Goal: Communication & Community: Answer question/provide support

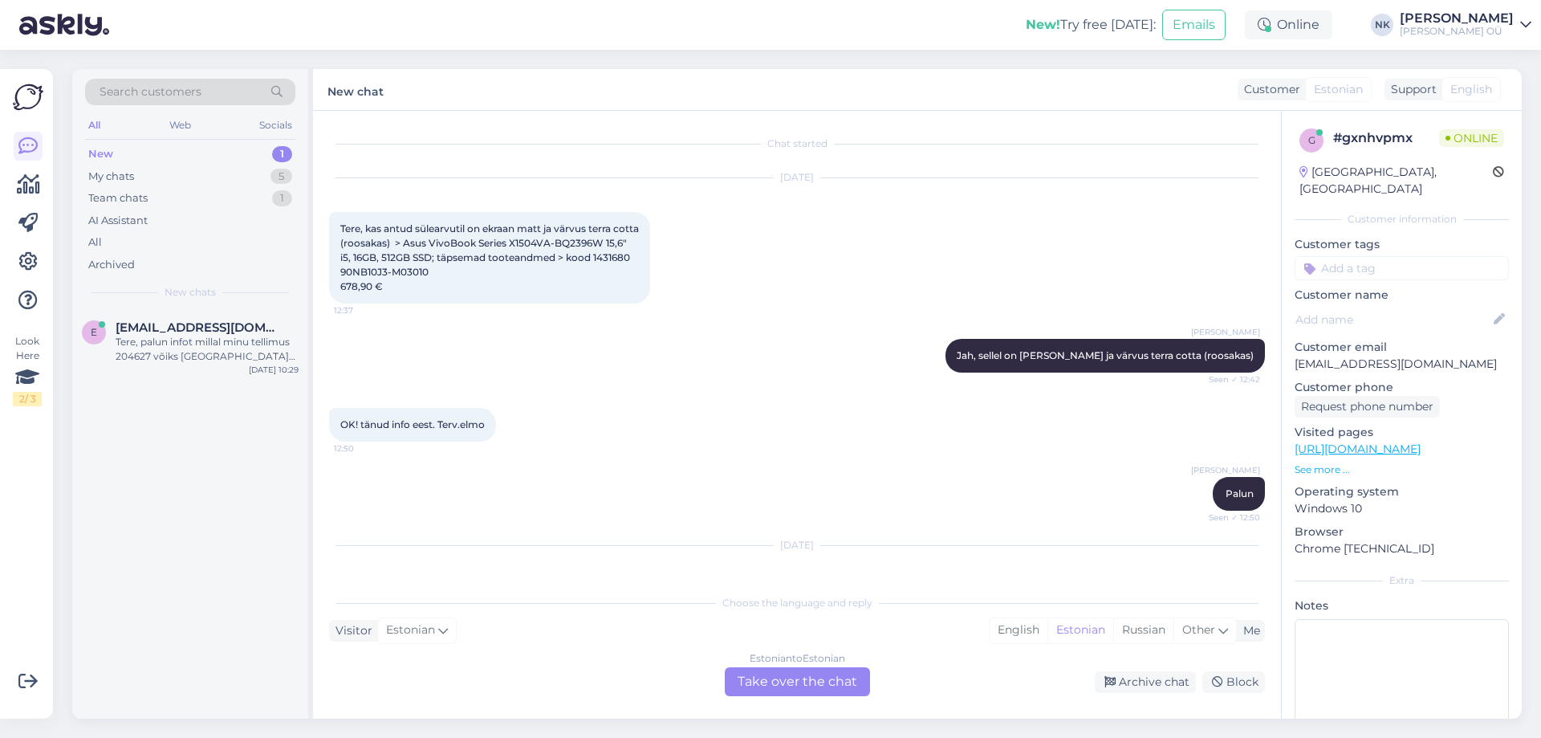
scroll to position [103, 0]
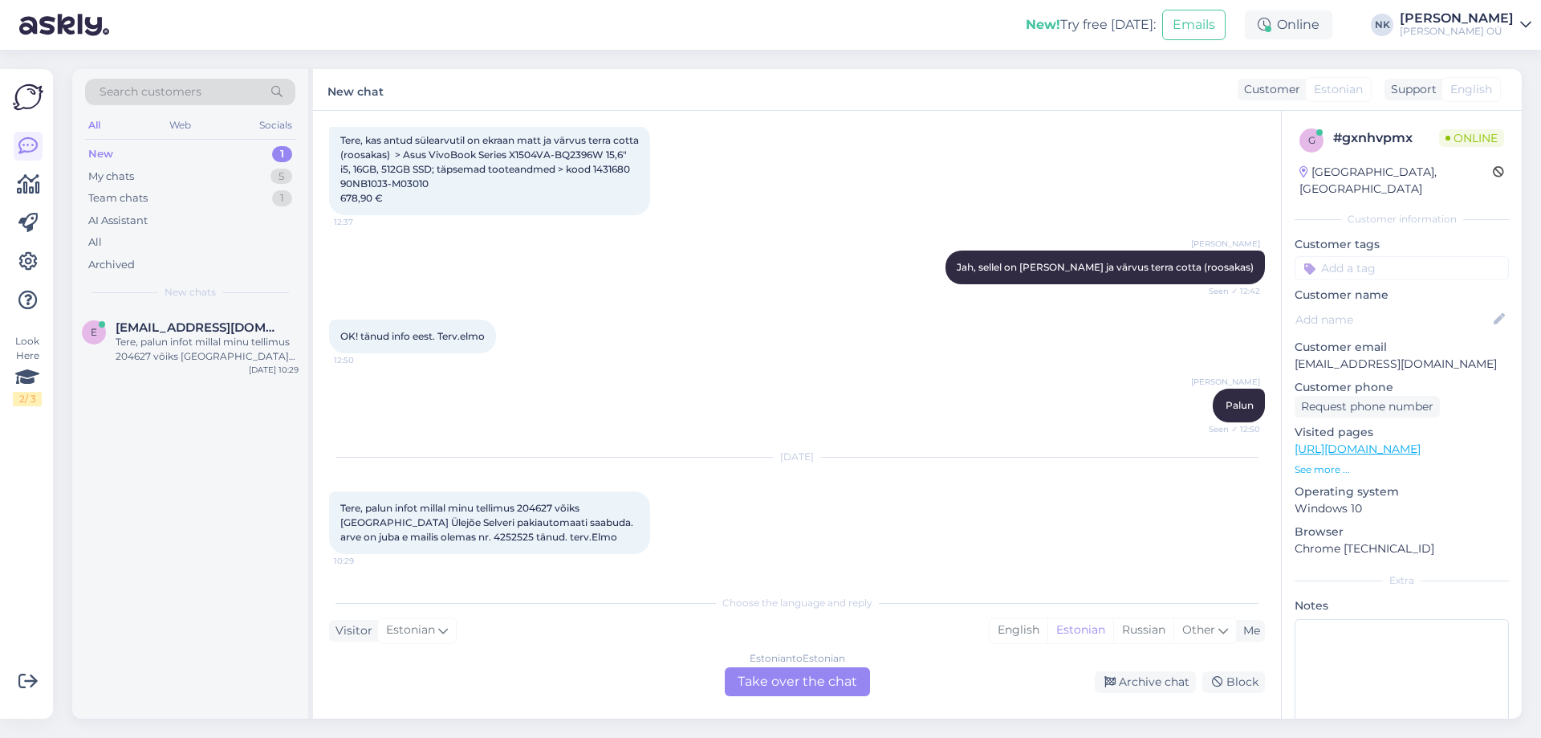
click at [535, 512] on span "Tere, palun infot millal minu tellimus 204627 võiks [GEOGRAPHIC_DATA] Ülejõe Se…" at bounding box center [487, 522] width 295 height 41
click at [535, 513] on span "Tere, palun infot millal minu tellimus 204627 võiks [GEOGRAPHIC_DATA] Ülejõe Se…" at bounding box center [487, 522] width 295 height 41
copy span "204627"
click at [411, 547] on div "Tere, palun infot millal minu tellimus 204627 võiks [GEOGRAPHIC_DATA] Ülejõe Se…" at bounding box center [489, 522] width 321 height 63
click at [411, 544] on div "Tere, palun infot millal minu tellimus 204627 võiks [GEOGRAPHIC_DATA] Ülejõe Se…" at bounding box center [489, 522] width 321 height 63
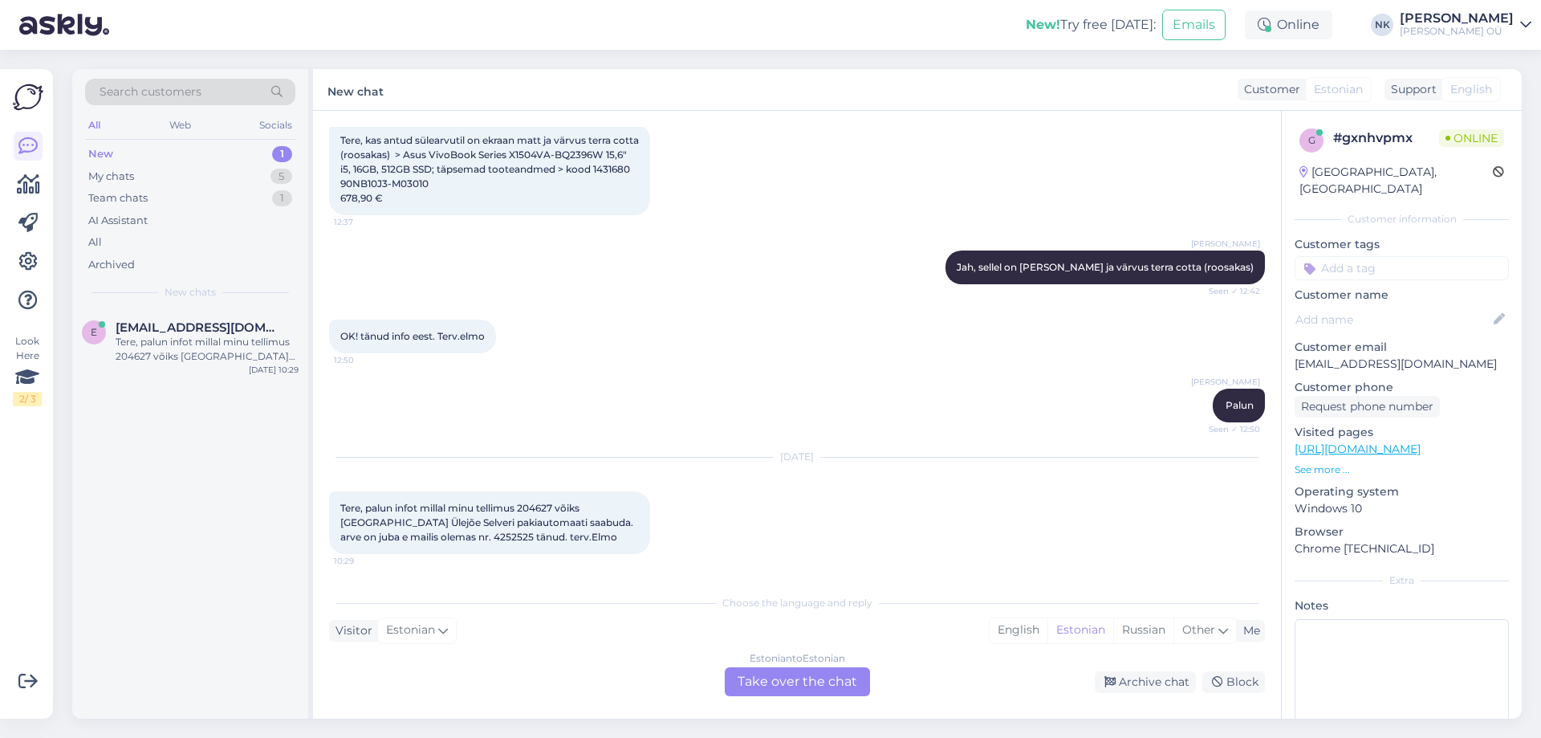
click at [412, 536] on span "Tere, palun infot millal minu tellimus 204627 võiks [GEOGRAPHIC_DATA] Ülejõe Se…" at bounding box center [487, 522] width 295 height 41
copy span "4252525"
click at [813, 677] on div "Estonian to Estonian Take over the chat" at bounding box center [797, 681] width 145 height 29
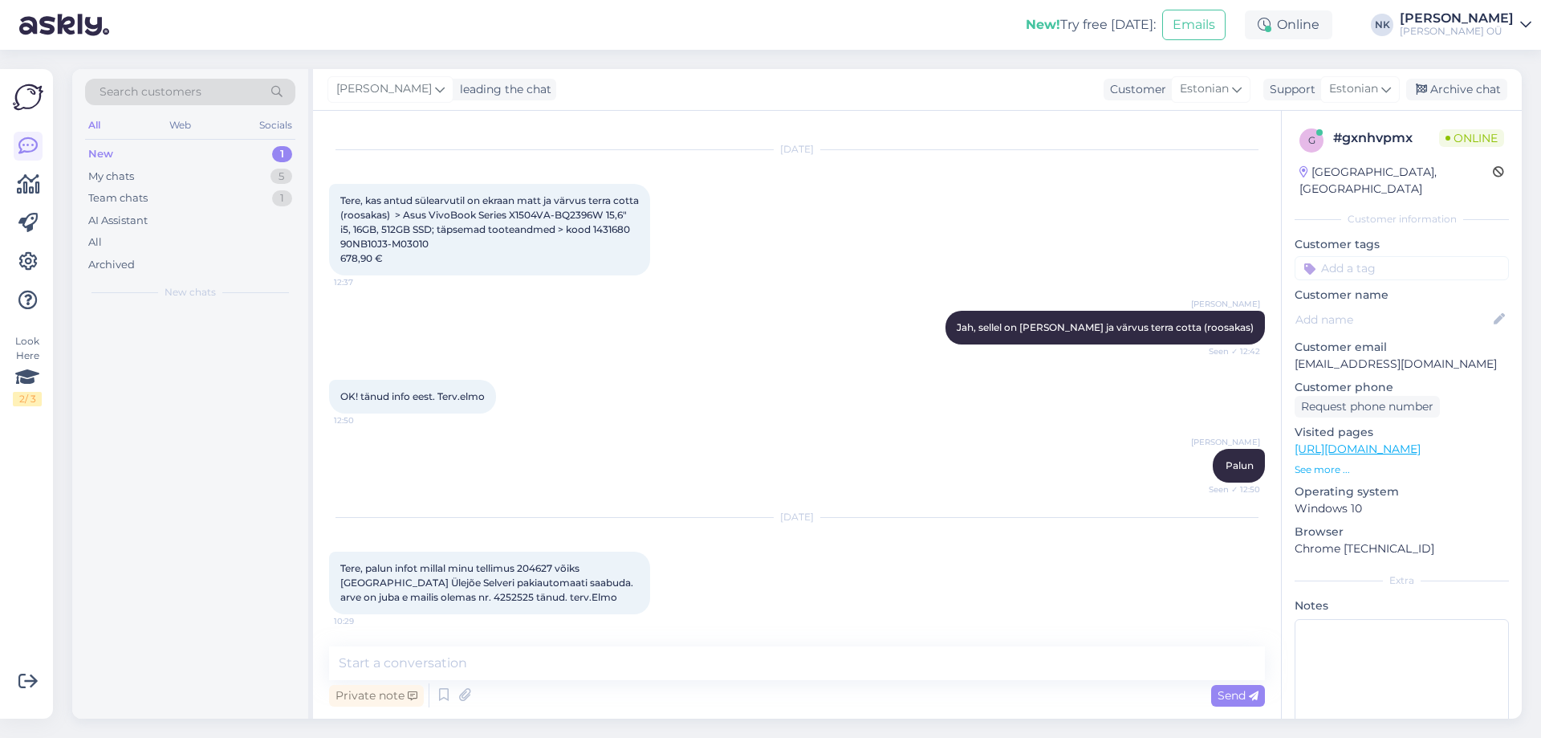
scroll to position [43, 0]
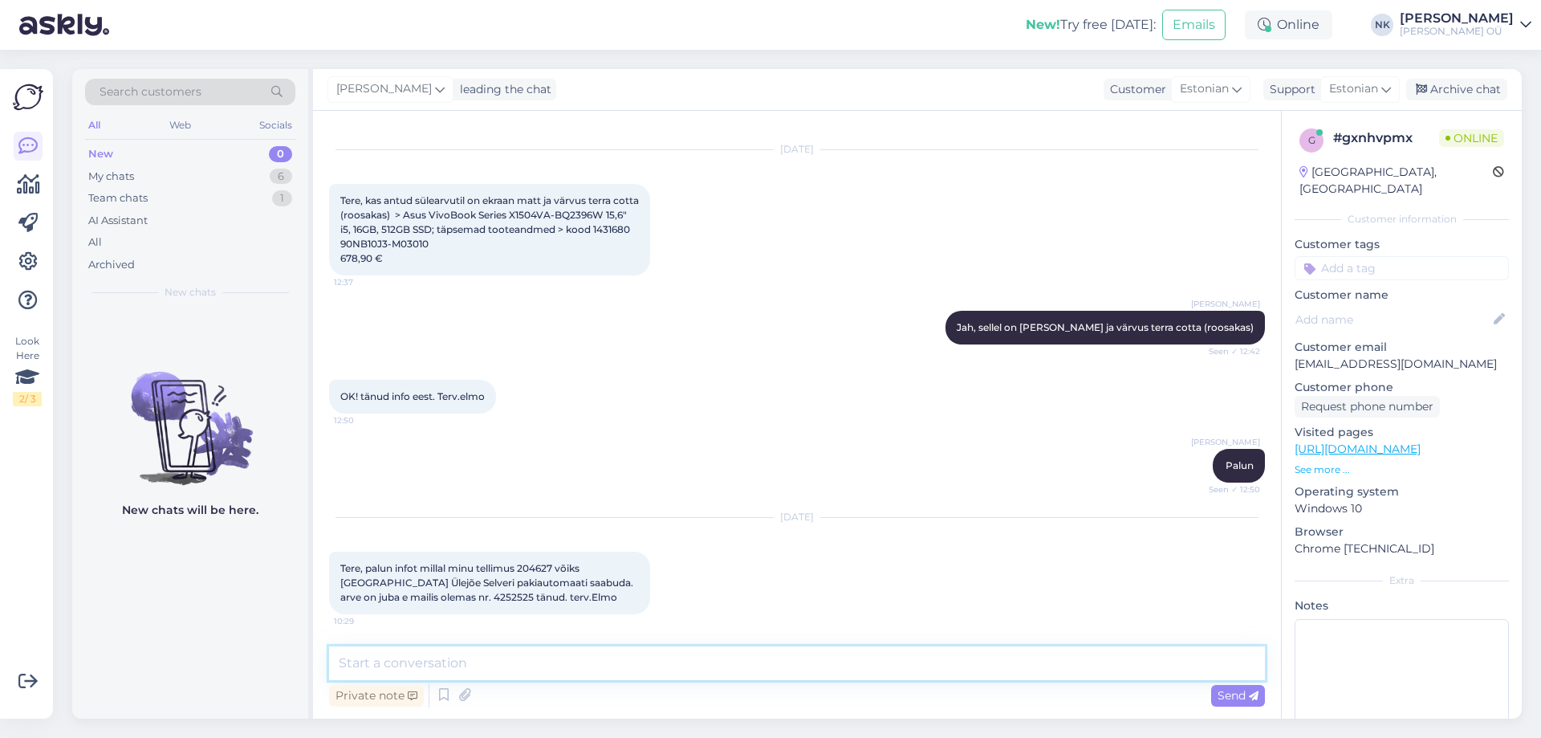
click at [689, 666] on textarea at bounding box center [797, 663] width 936 height 34
type textarea "Tere! [PERSON_NAME] on jõudnud pakiautomaati 19.08, kas te pole saanud teavitus…"
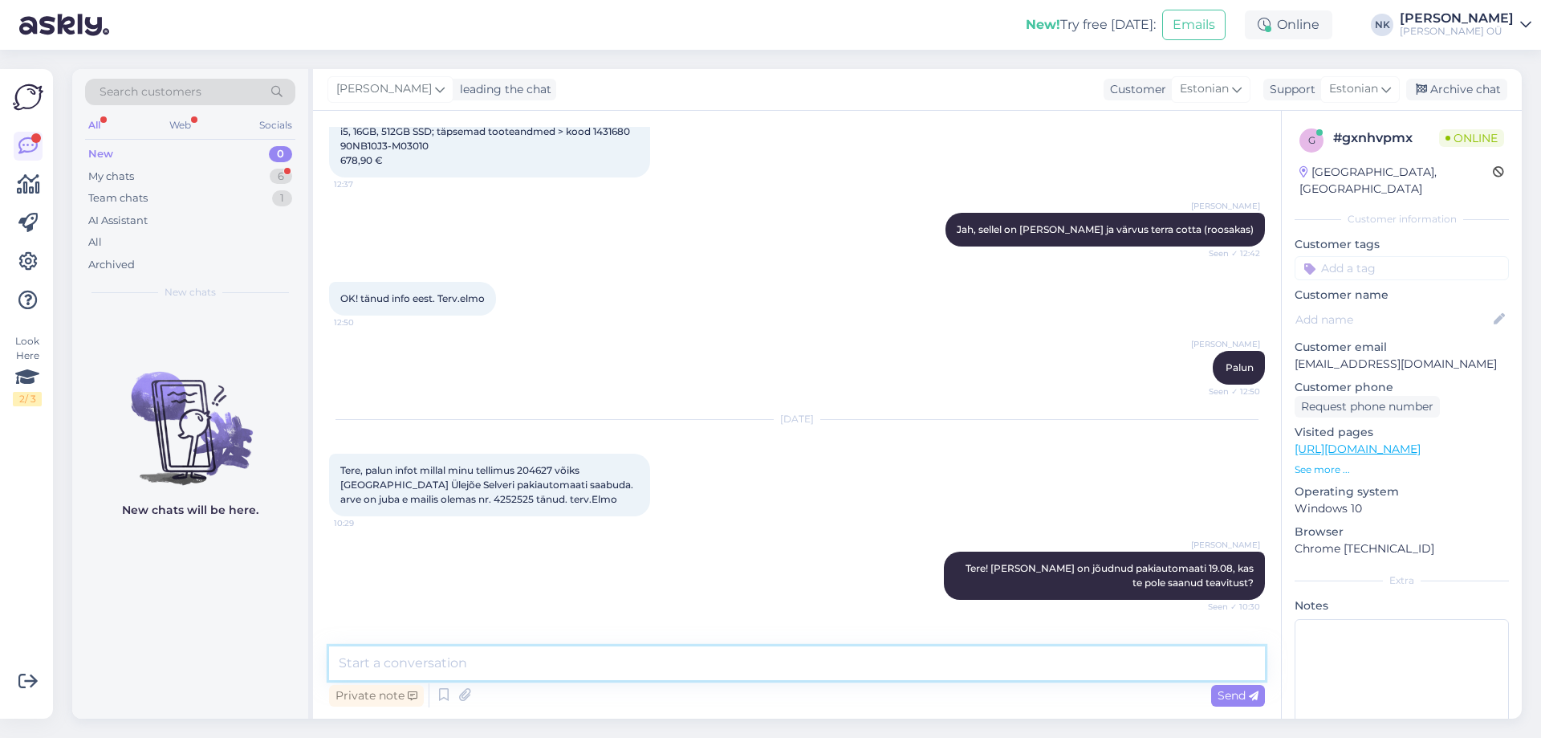
scroll to position [195, 0]
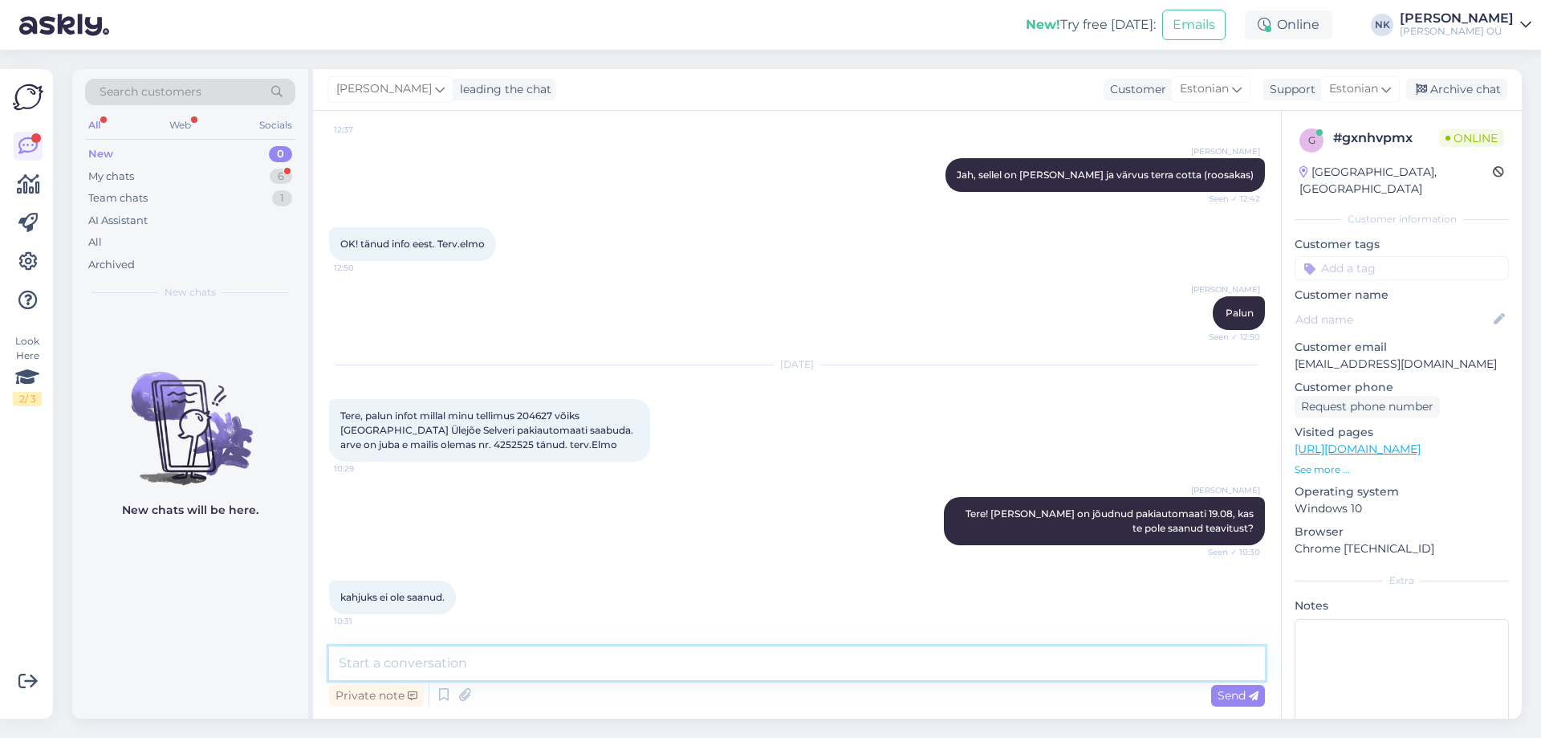
click at [491, 649] on textarea at bounding box center [797, 663] width 936 height 34
click at [680, 668] on textarea at bounding box center [797, 663] width 936 height 34
drag, startPoint x: 463, startPoint y: 657, endPoint x: 264, endPoint y: 673, distance: 199.7
click at [272, 673] on div "Search customers All Web Socials New 0 My chats 6 Team chats 1 AI Assistant All…" at bounding box center [797, 393] width 1450 height 649
type textarea "Palun öelge oma telefoninumbri"
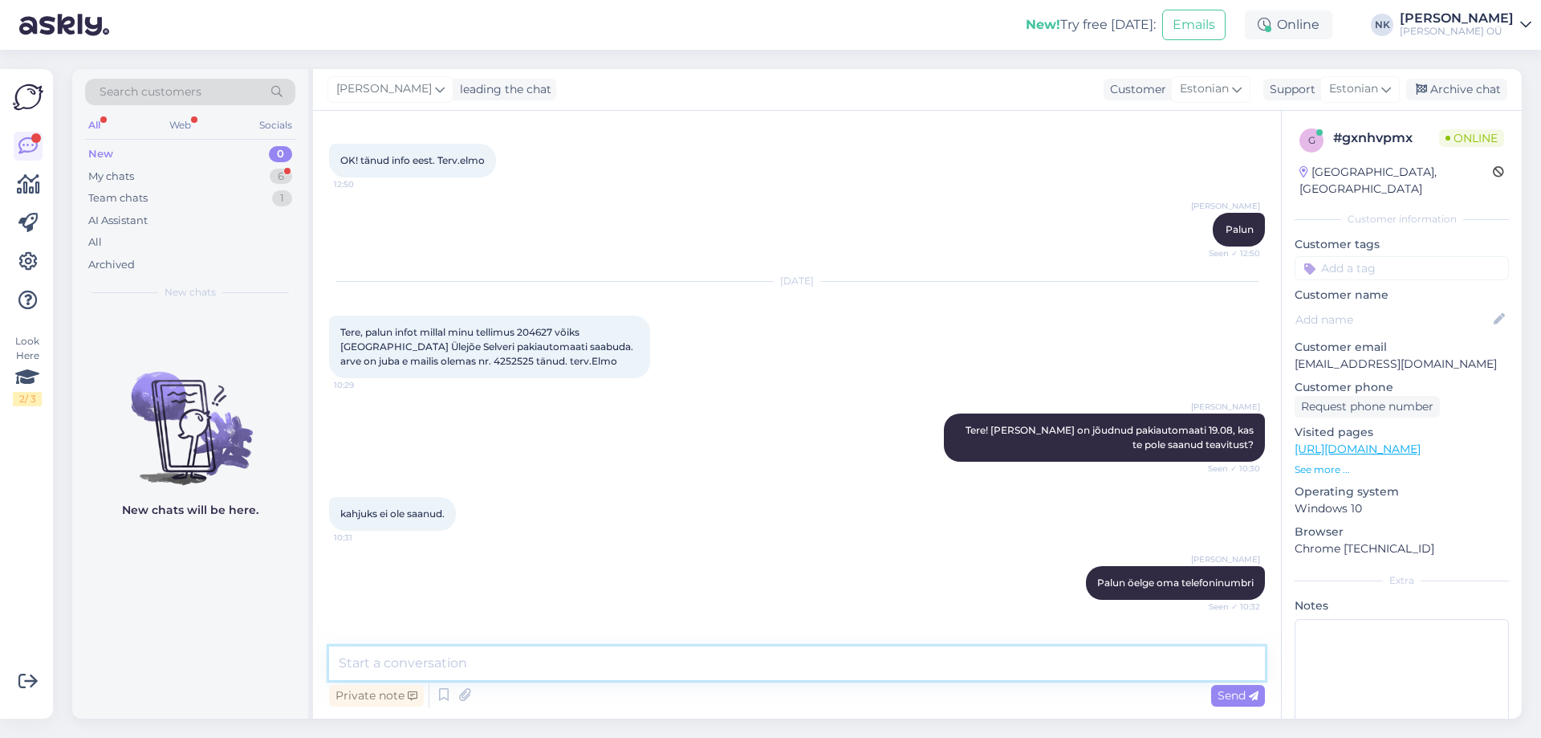
scroll to position [333, 0]
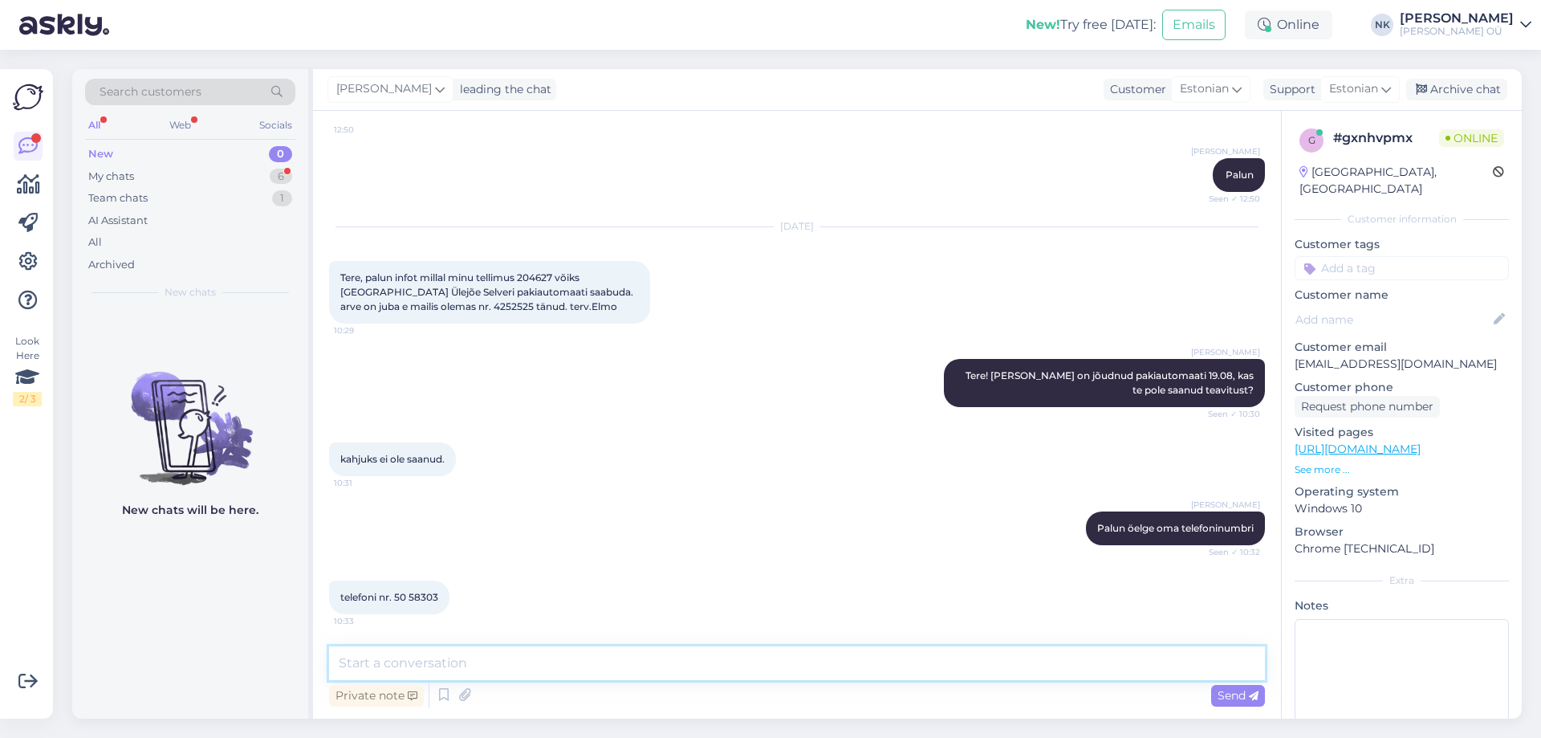
click at [553, 665] on textarea at bounding box center [797, 663] width 936 height 34
type textarea "Kohe võtame DPDga ühendust ja kontrollime andmeid, Teile tuleb SMS koodiga"
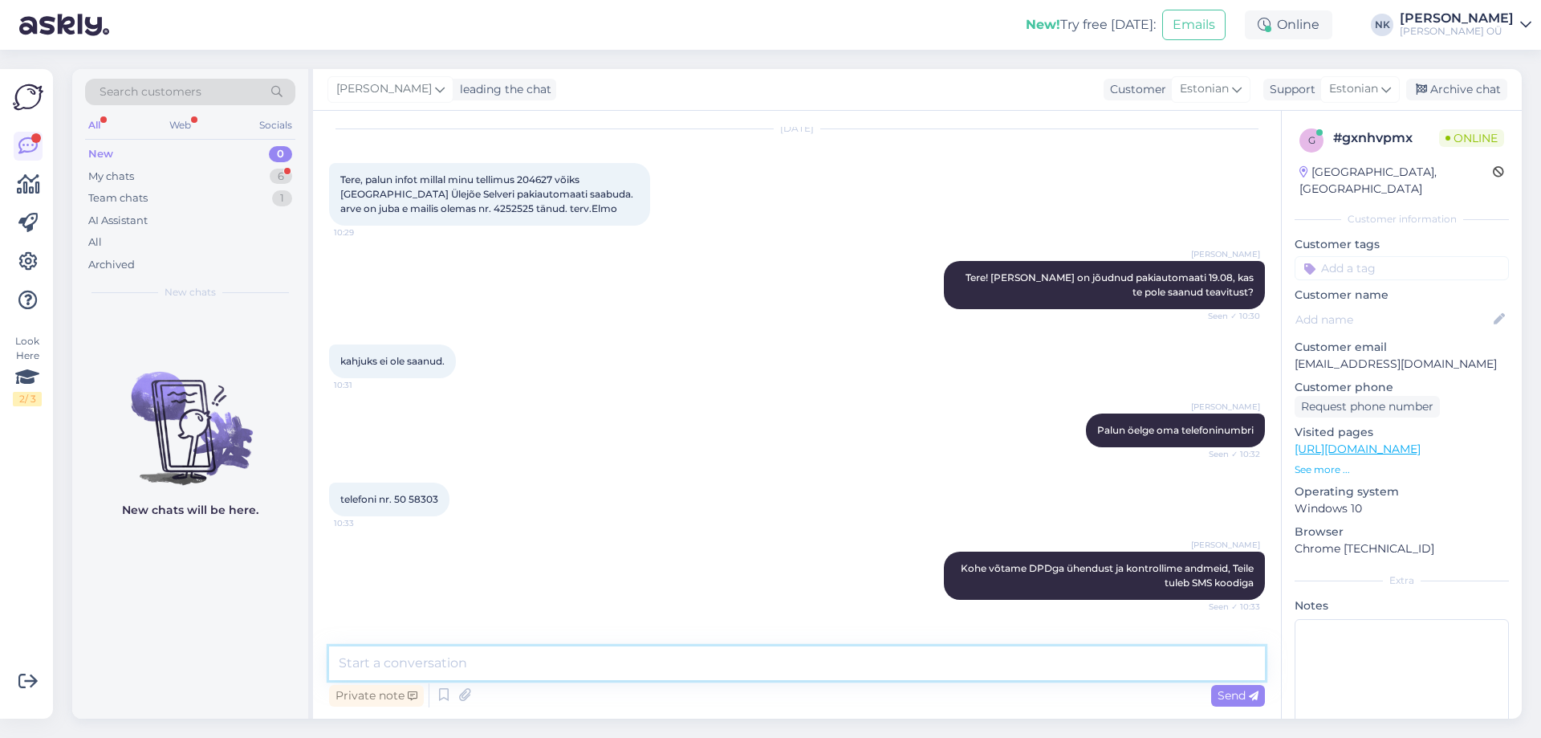
scroll to position [486, 0]
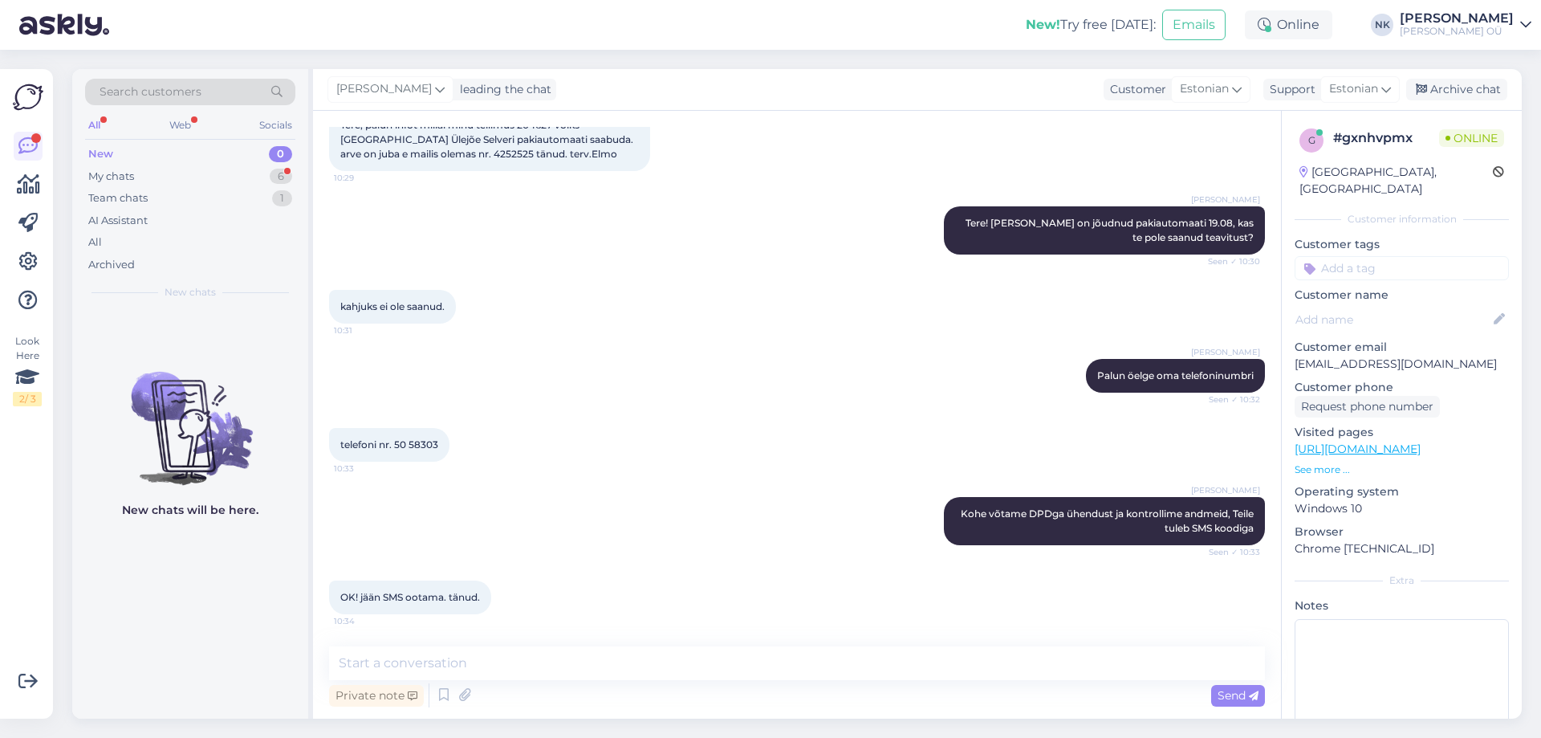
click at [482, 627] on div "OK! jään SMS ootama. tänud. 10:34" at bounding box center [797, 597] width 936 height 69
click at [483, 655] on textarea at bounding box center [797, 663] width 936 height 34
type textarea "Palun"
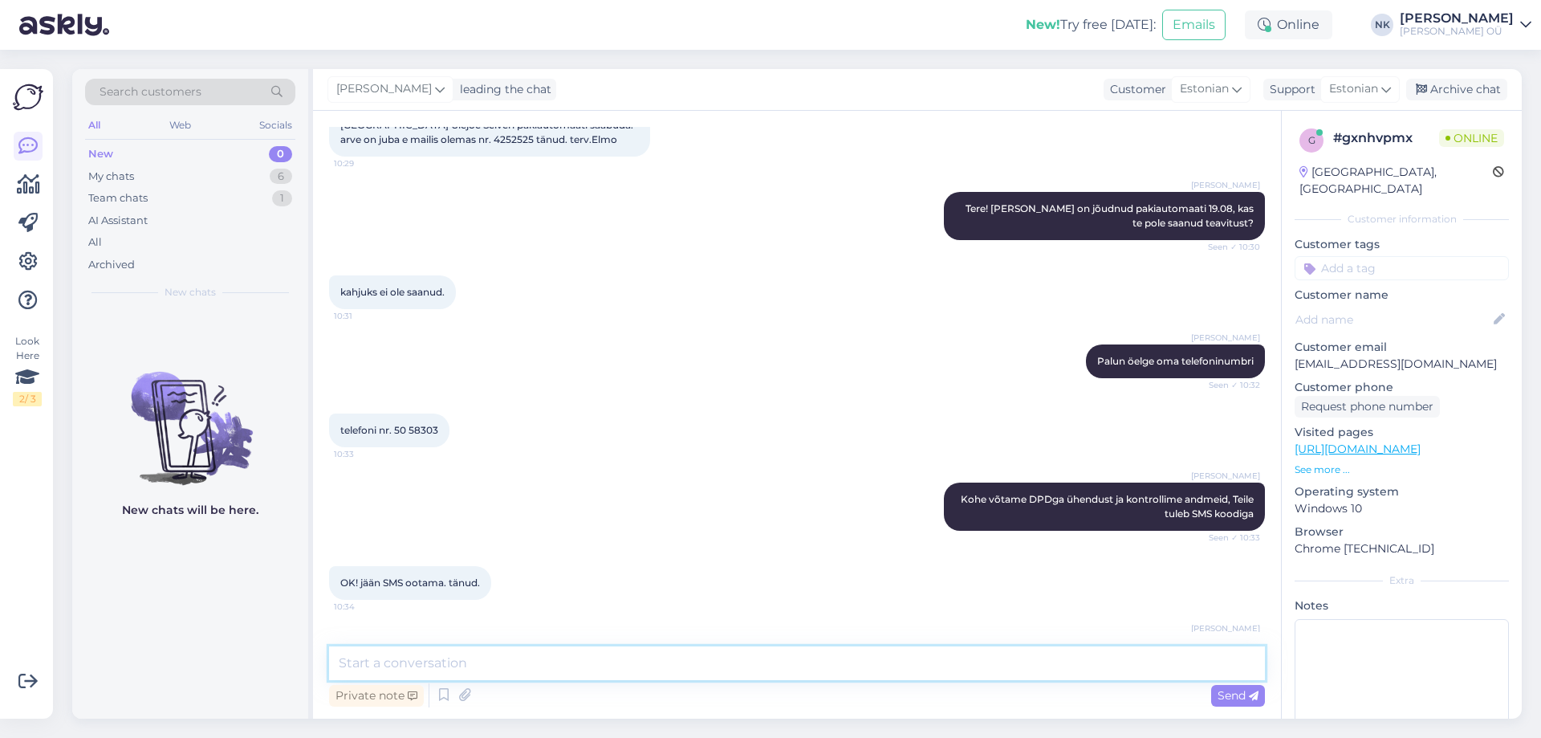
scroll to position [555, 0]
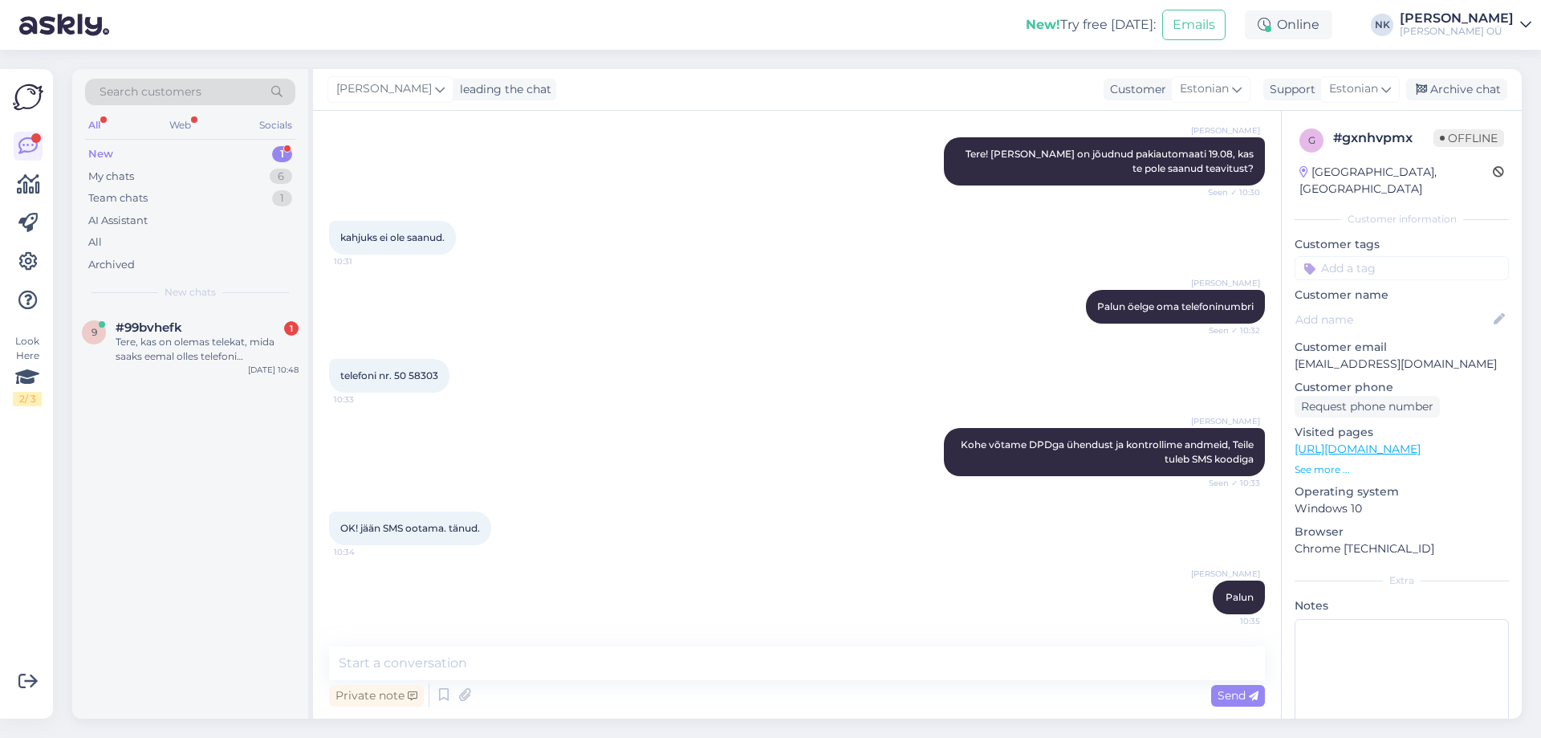
click at [208, 300] on div "Search customers All Web Socials New 1 My chats 6 Team chats 1 AI Assistant All…" at bounding box center [190, 189] width 236 height 240
click at [208, 319] on div "9 #99bvhefk 1 Tere, kas on olemas telekat, mida saaks eemal olles telefoni [PER…" at bounding box center [190, 345] width 236 height 72
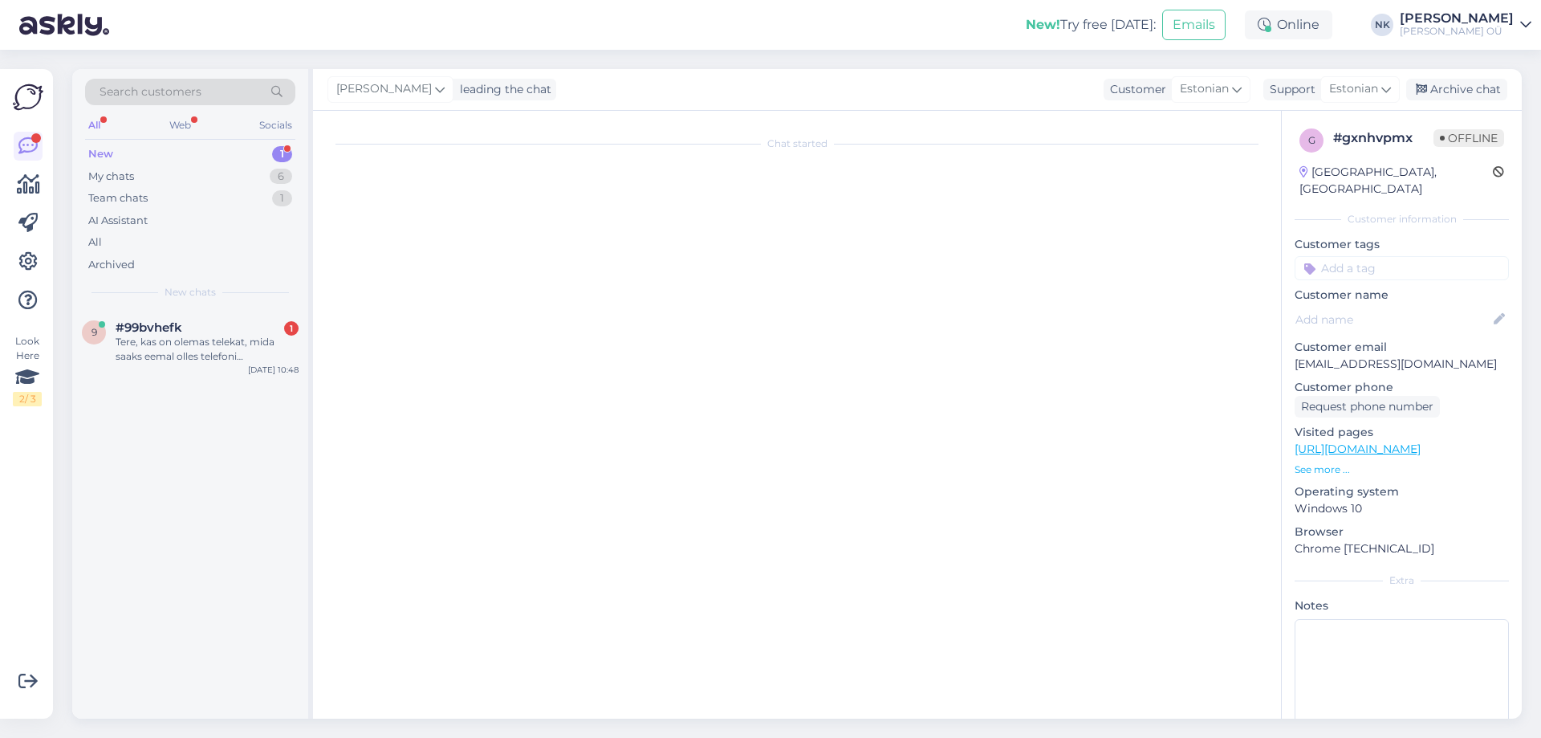
scroll to position [0, 0]
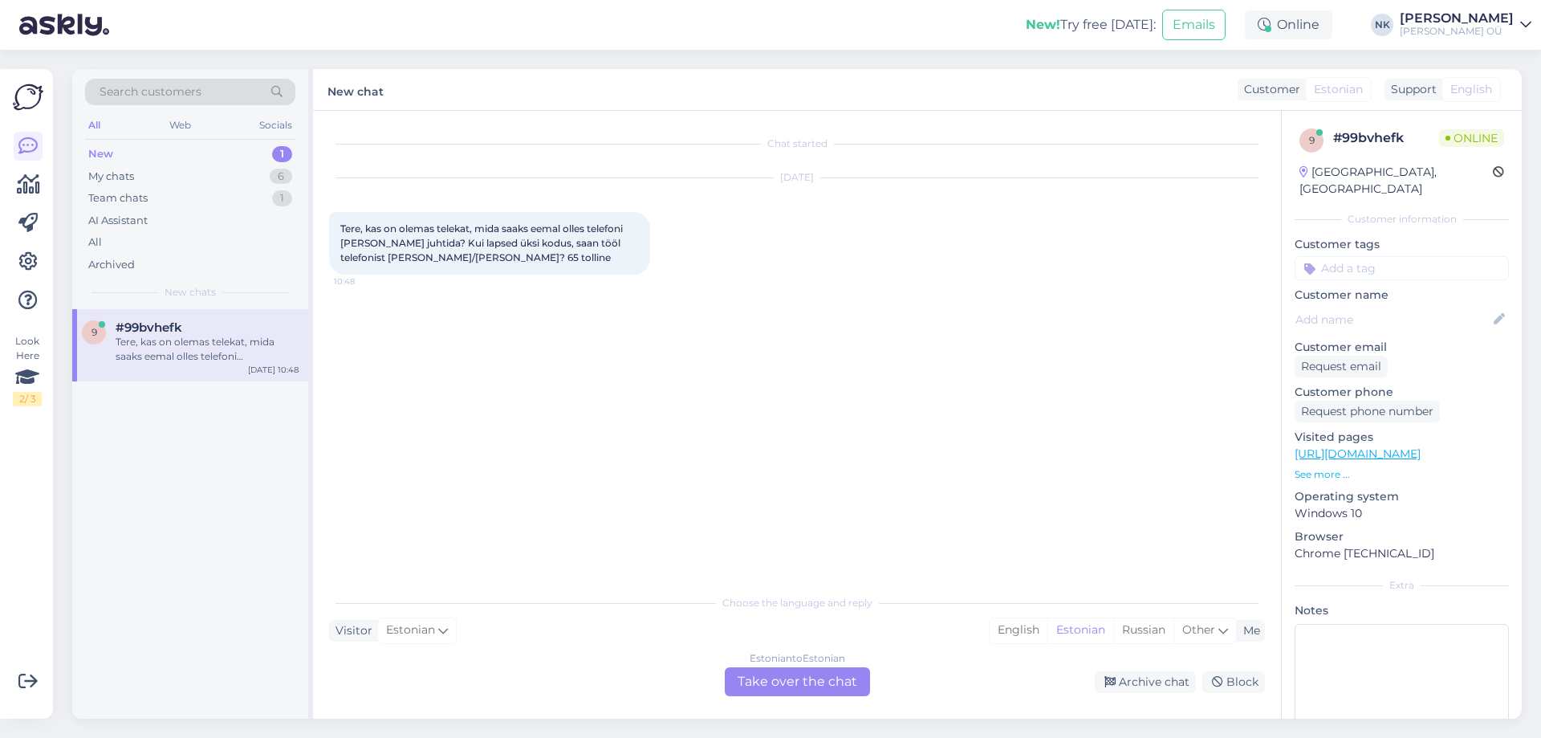
click at [779, 674] on div "Estonian to Estonian Take over the chat" at bounding box center [797, 681] width 145 height 29
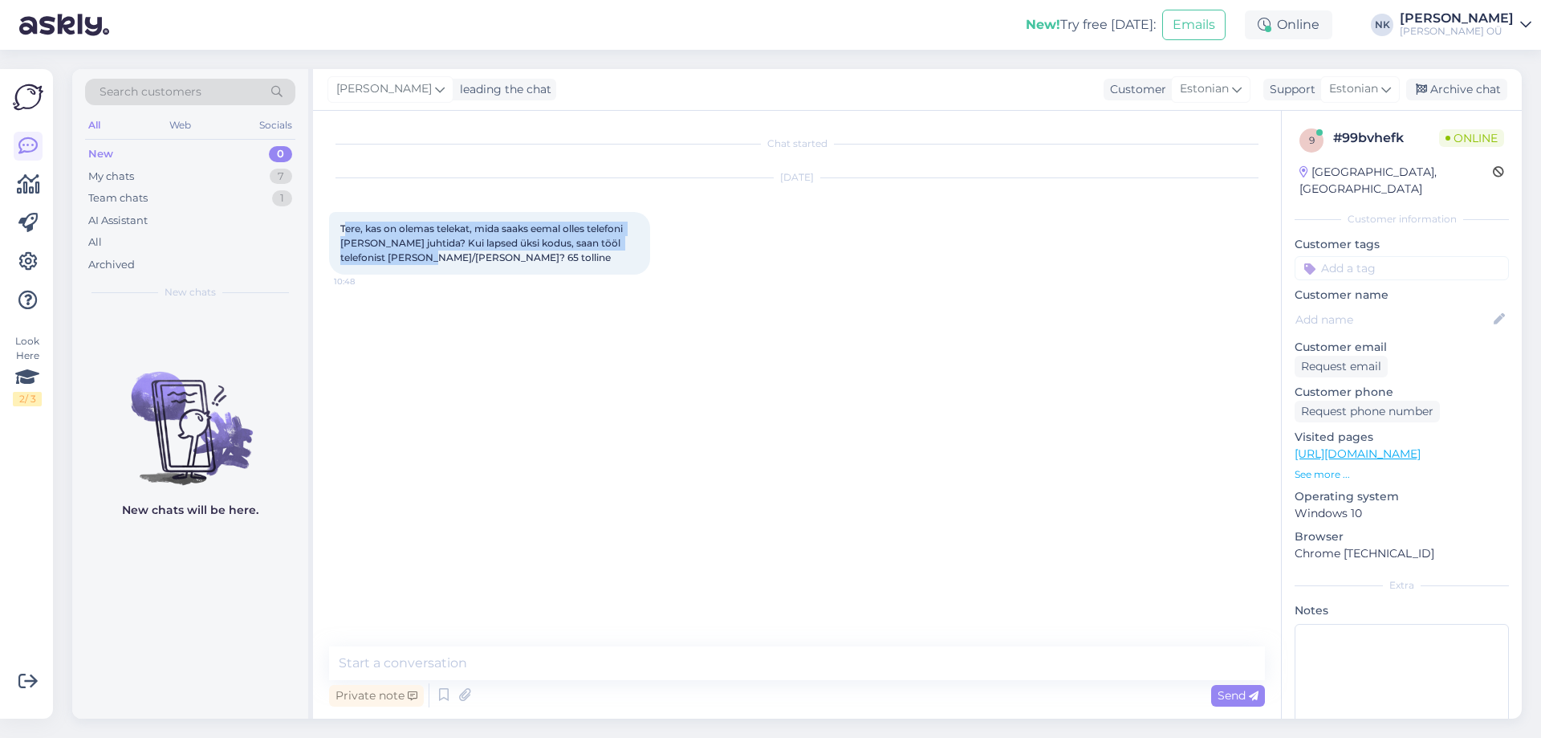
drag, startPoint x: 344, startPoint y: 226, endPoint x: 420, endPoint y: 262, distance: 83.6
click at [421, 261] on span "Tere, kas on olemas telekat, mida saaks eemal olles telefoni [PERSON_NAME] juht…" at bounding box center [482, 242] width 285 height 41
click at [420, 258] on span "Tere, kas on olemas telekat, mida saaks eemal olles telefoni [PERSON_NAME] juht…" at bounding box center [482, 242] width 285 height 41
drag, startPoint x: 462, startPoint y: 258, endPoint x: 340, endPoint y: 228, distance: 125.8
click at [340, 228] on div "Tere, kas on olemas telekat, mida saaks eemal olles telefoni [PERSON_NAME] juht…" at bounding box center [489, 243] width 321 height 63
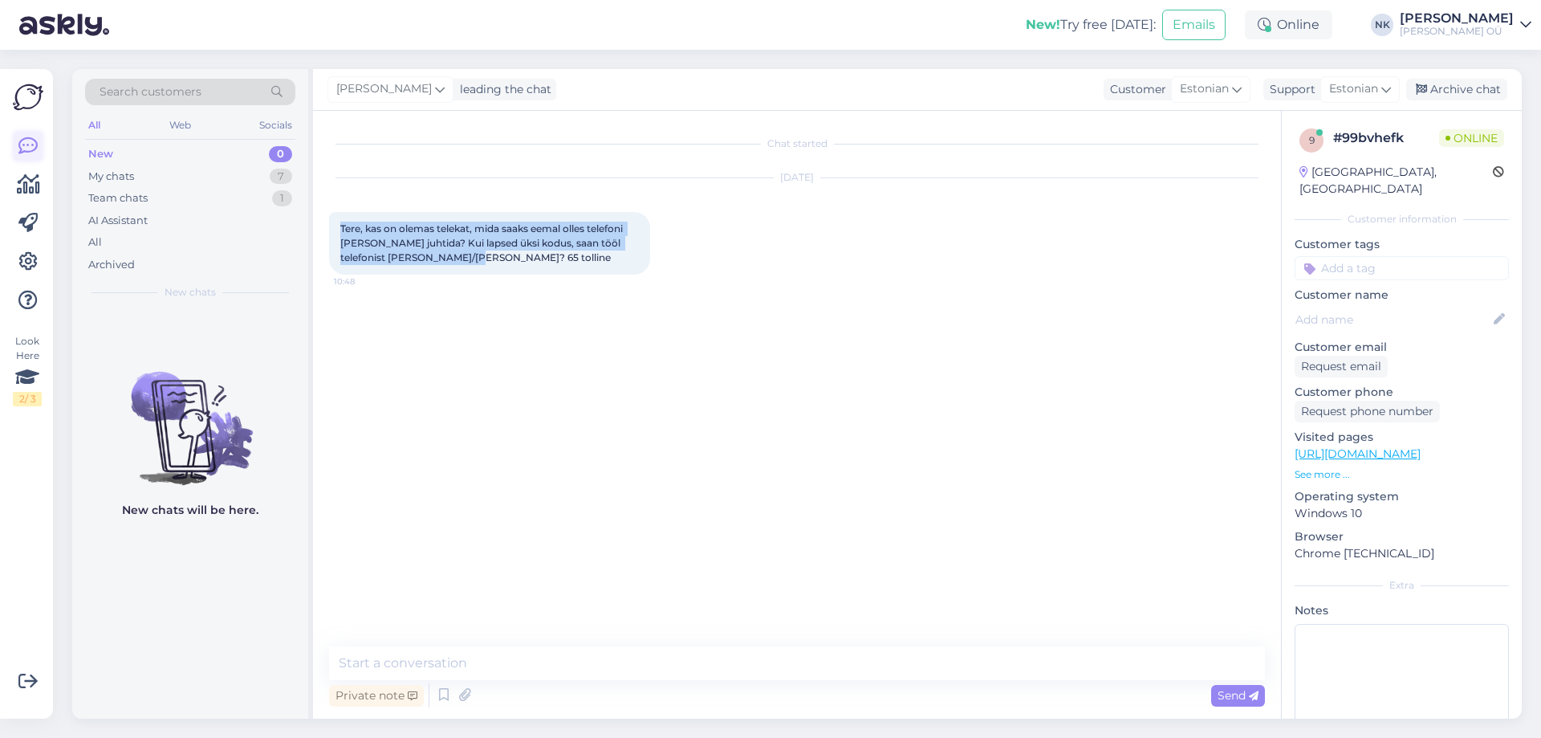
copy span "Tere, kas on olemas telekat, mida saaks eemal olles telefoni [PERSON_NAME] juht…"
click at [401, 646] on textarea at bounding box center [797, 663] width 936 height 34
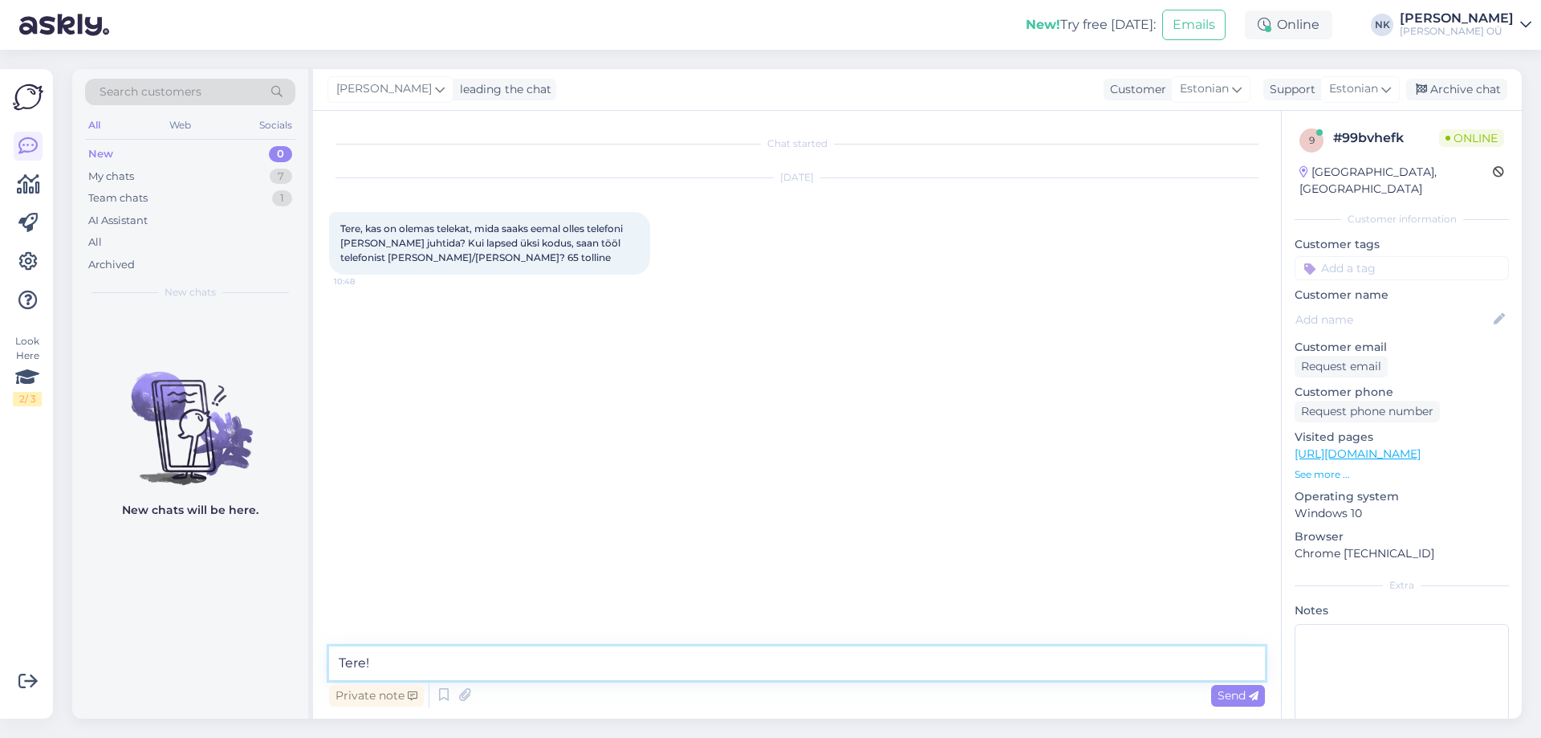
paste textarea "Jah, uuematel nutiteleritel on võimalik telefoni kaudu juhtida – näiteks sisse/…"
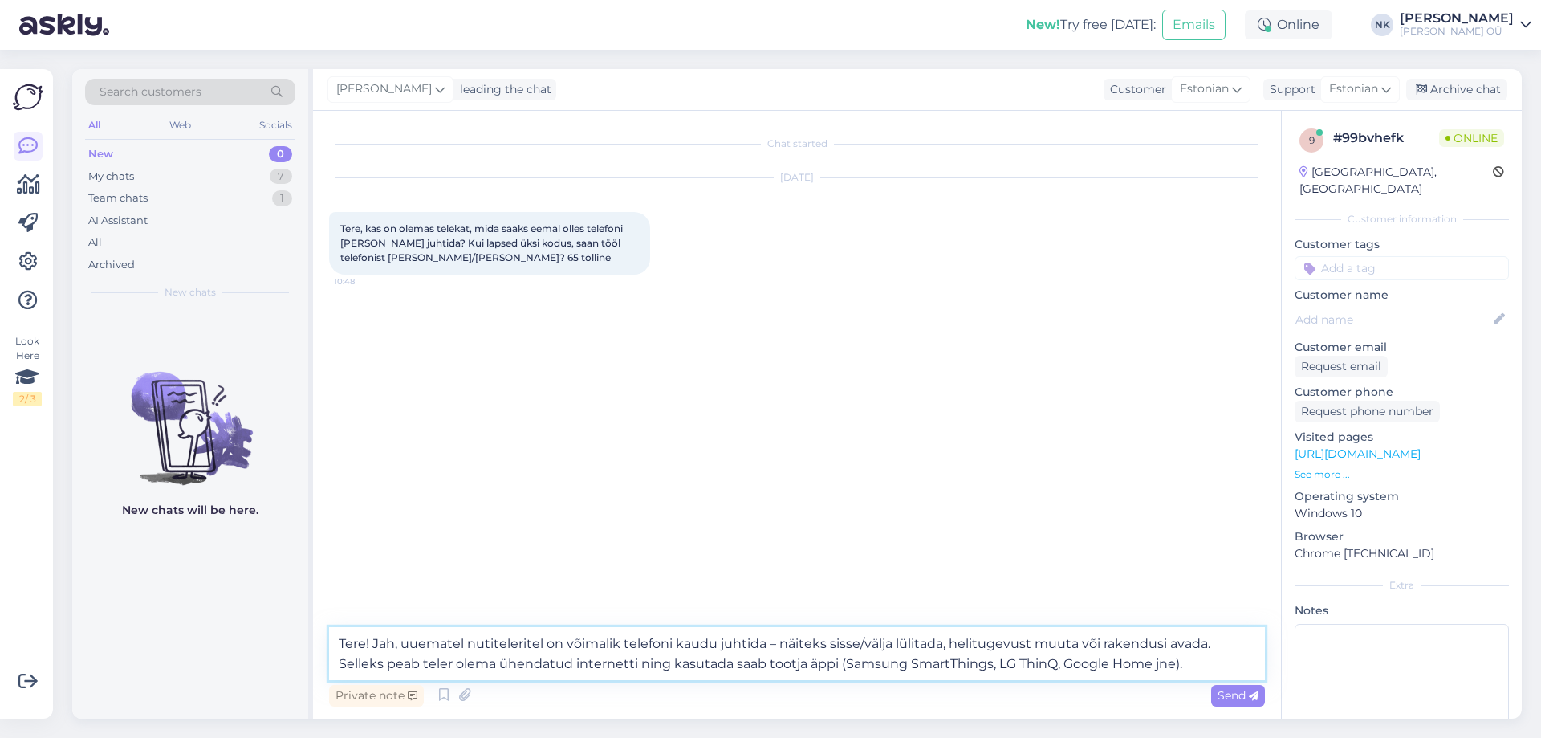
click at [1130, 661] on textarea "Tere! Jah, uuematel nutiteleritel on võimalik telefoni kaudu juhtida – näiteks …" at bounding box center [797, 653] width 936 height 53
click at [1147, 665] on textarea "Tere! Jah, uuematel nutiteleritel on võimalik telefoni kaudu juhtida – näiteks …" at bounding box center [797, 653] width 936 height 53
type textarea "Tere! Jah, uuematel nutiteleritel on võimalik telefoni kaudu juhtida – näiteks …"
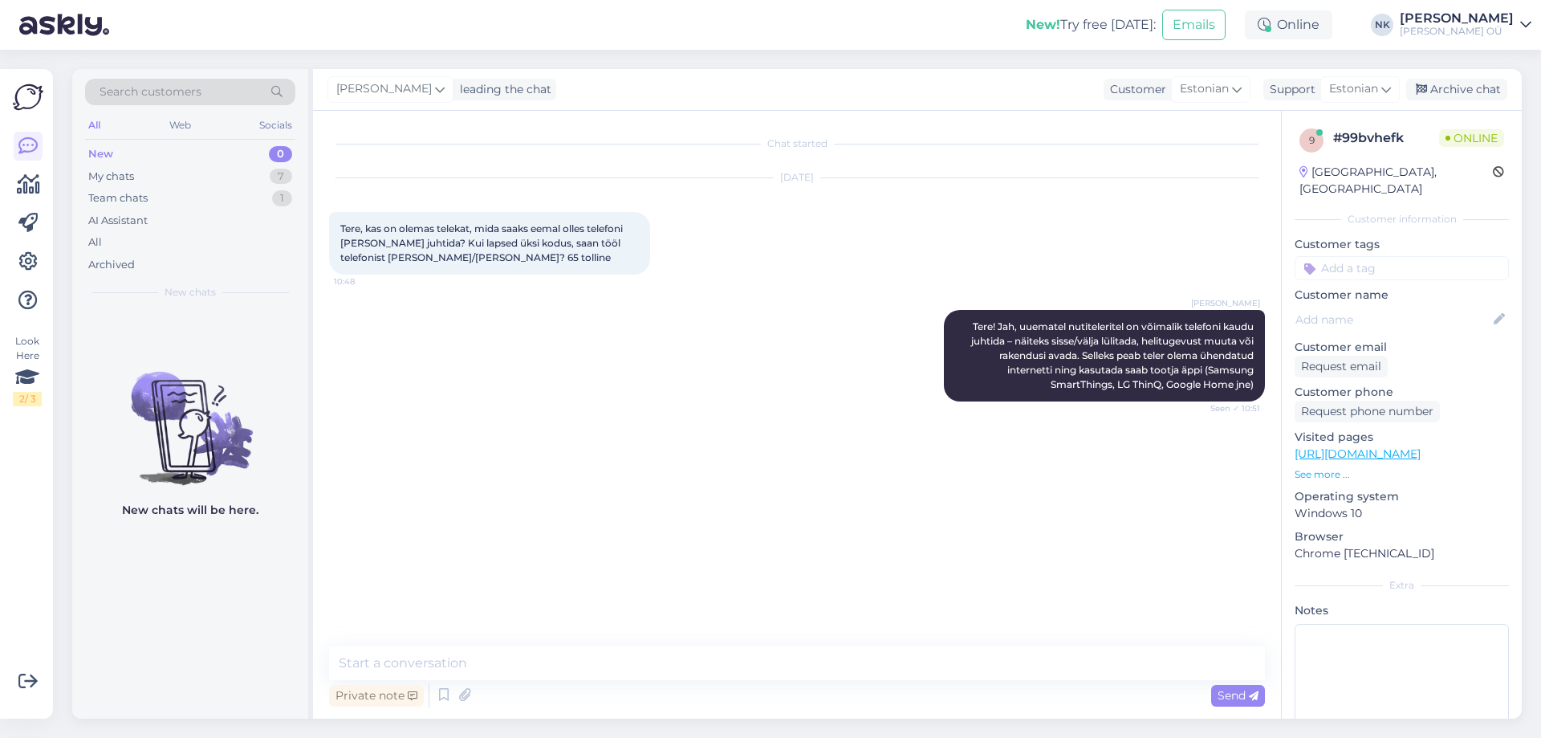
click at [1322, 446] on link "[URL][DOMAIN_NAME]" at bounding box center [1358, 453] width 126 height 14
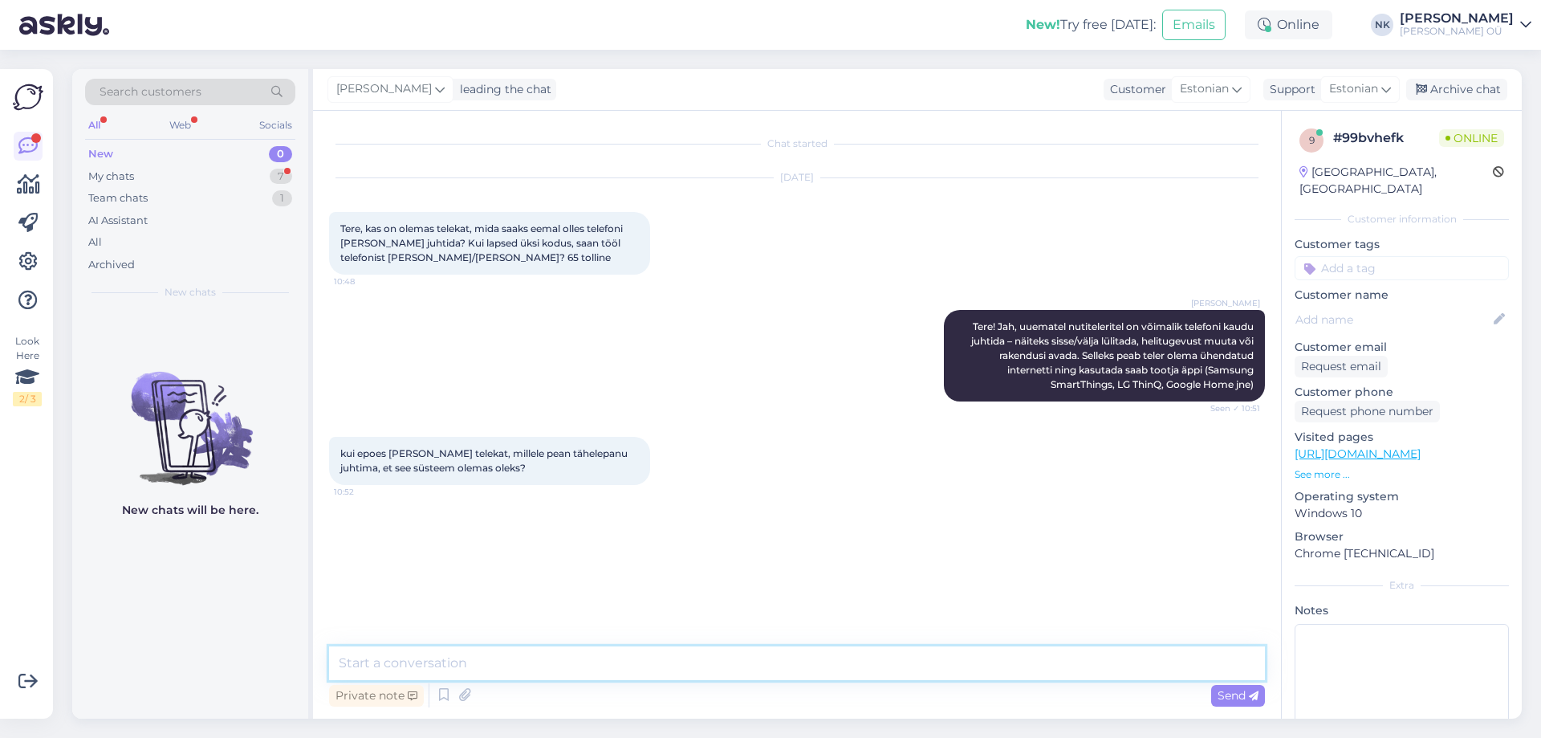
click at [756, 657] on textarea at bounding box center [797, 663] width 936 height 34
type textarea "Ы"
type textarea "S"
type textarea "Näiteks Samsungi puhul on vajalik Samsung SmartThings, LG puhul LG ThinkQ, ehk …"
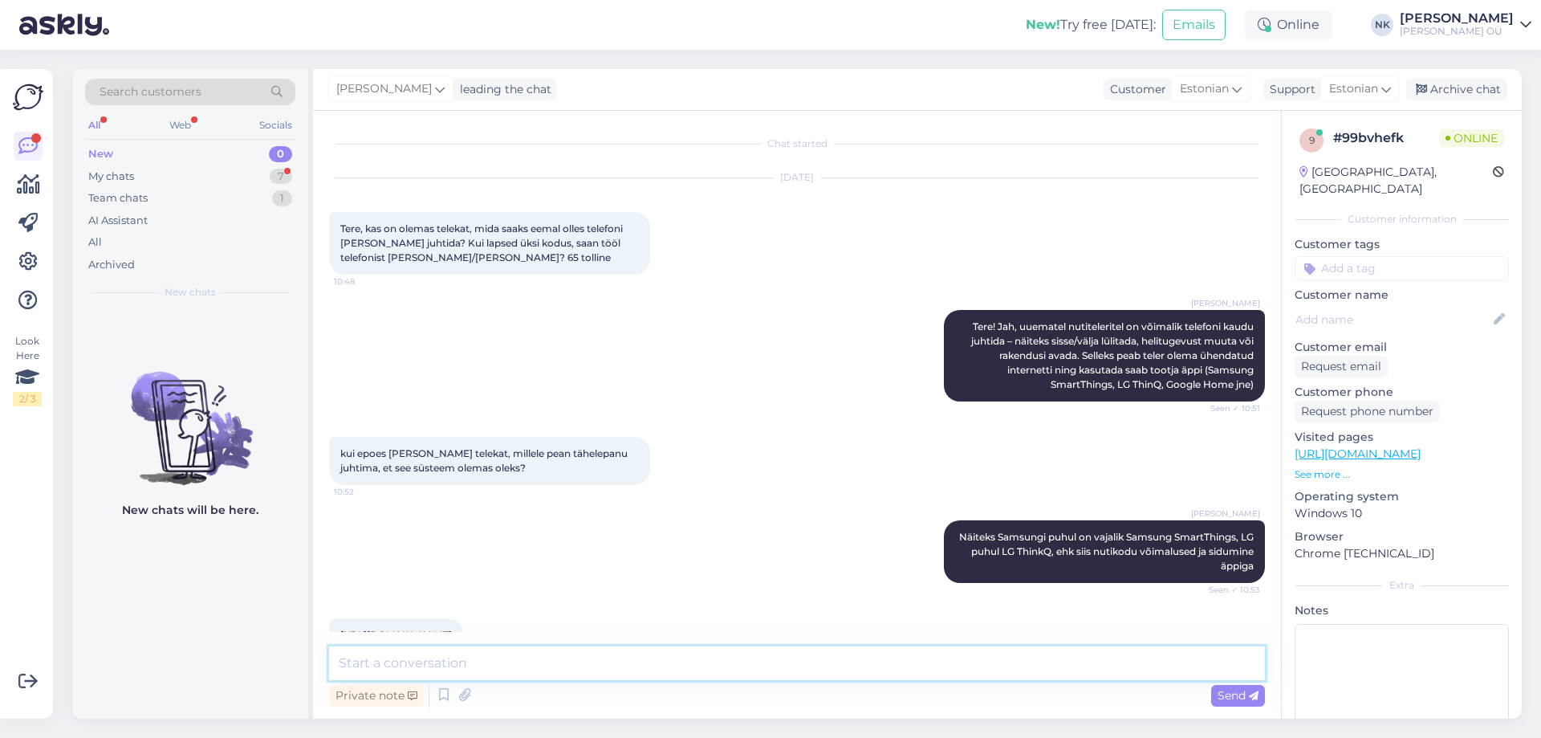
scroll to position [121, 0]
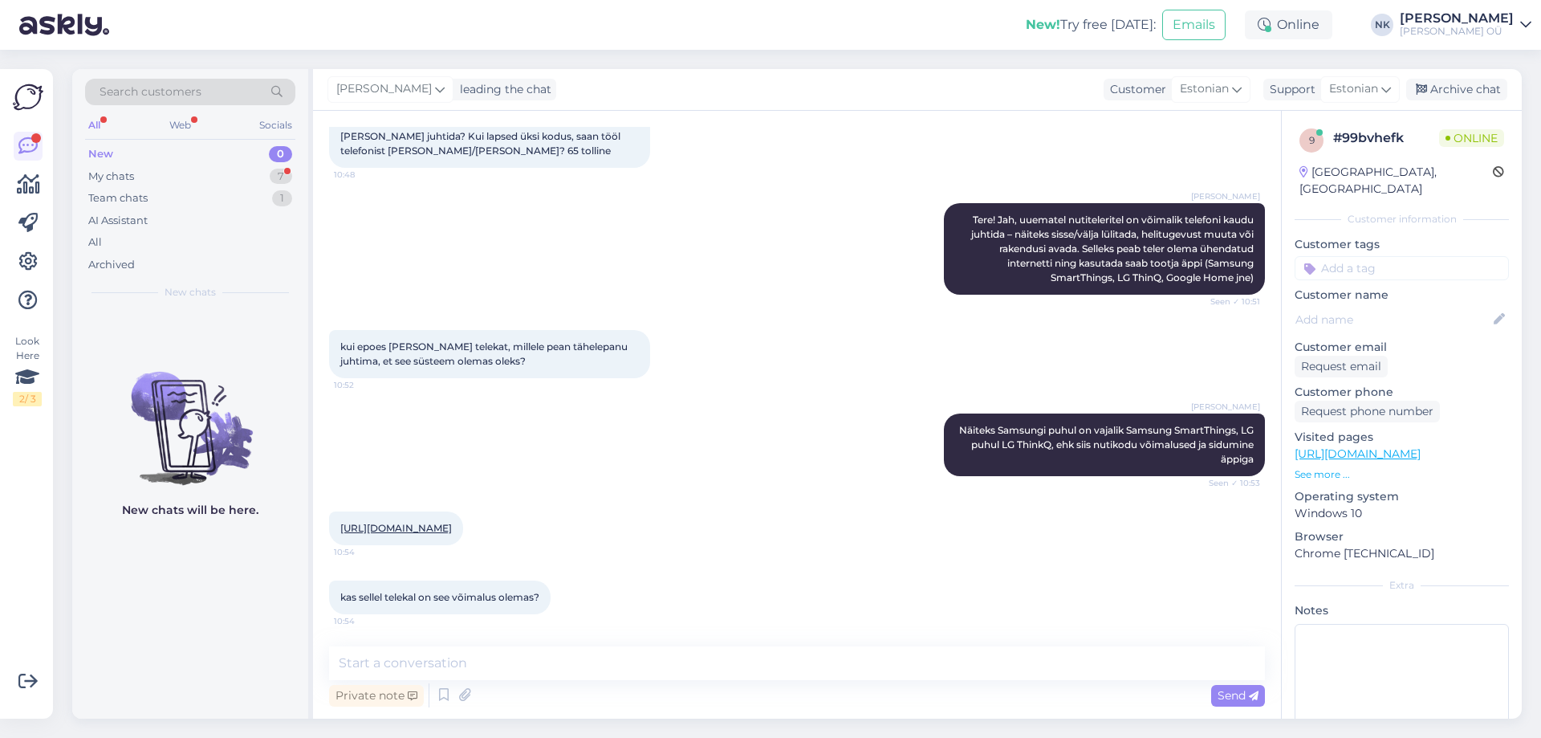
click at [452, 523] on link "[URL][DOMAIN_NAME]" at bounding box center [396, 528] width 112 height 12
click at [515, 680] on div "Private note Send" at bounding box center [797, 695] width 936 height 30
click at [520, 672] on textarea at bounding box center [797, 663] width 936 height 34
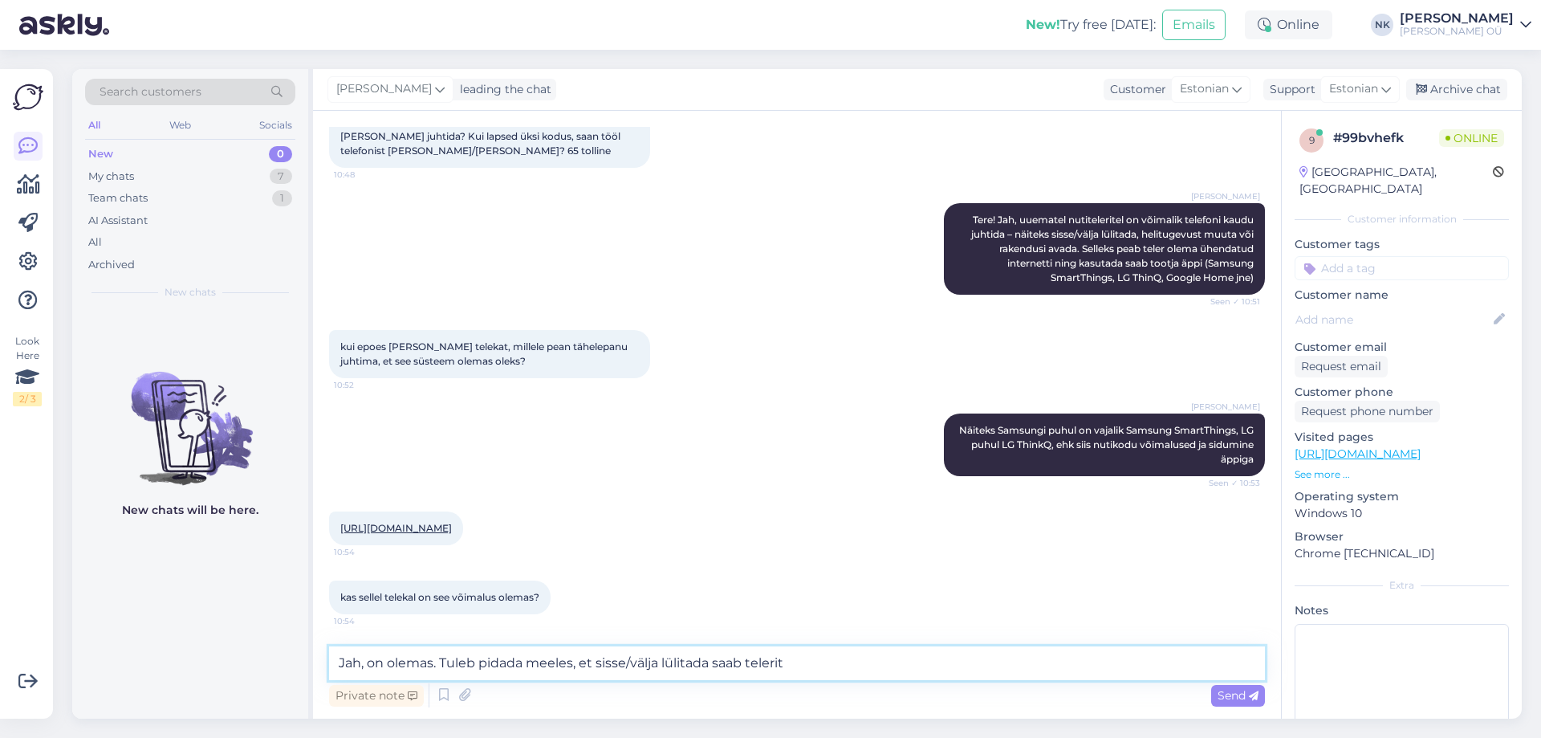
click at [803, 659] on textarea "Jah, on olemas. Tuleb pidada meeles, et sisse/välja lülitada saab telerit" at bounding box center [797, 663] width 936 height 34
click at [868, 658] on textarea "Jah, on olemas. Tuleb pidada meeles, et sisse/välja lülitada saab telerit ooter…" at bounding box center [797, 663] width 936 height 34
click at [876, 660] on textarea "Jah, on olemas. Tuleb pidada meeles, et sisse/välja lülitada saab telerit ooter…" at bounding box center [797, 663] width 936 height 34
click at [872, 666] on textarea "Jah, on olemas. Tuleb pidada meeles, et sisse/välja lülitada saab telerit ooter…" at bounding box center [797, 663] width 936 height 34
type textarea "Jah, on olemas. Tuleb pidada meeles, et sisse/välja lülitada saab telerit ooter…"
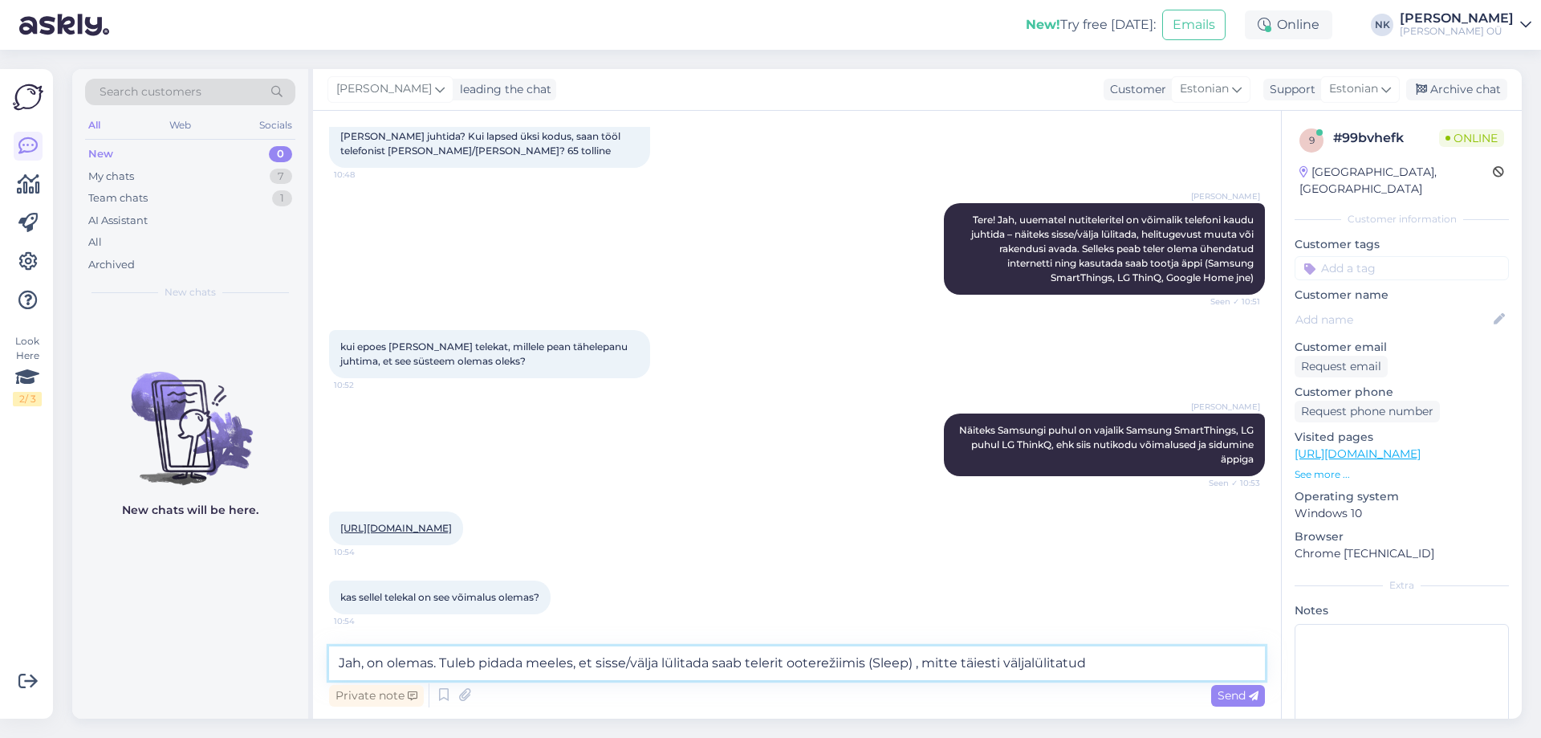
click at [1031, 661] on textarea "Jah, on olemas. Tuleb pidada meeles, et sisse/välja lülitada saab telerit ooter…" at bounding box center [797, 663] width 936 height 34
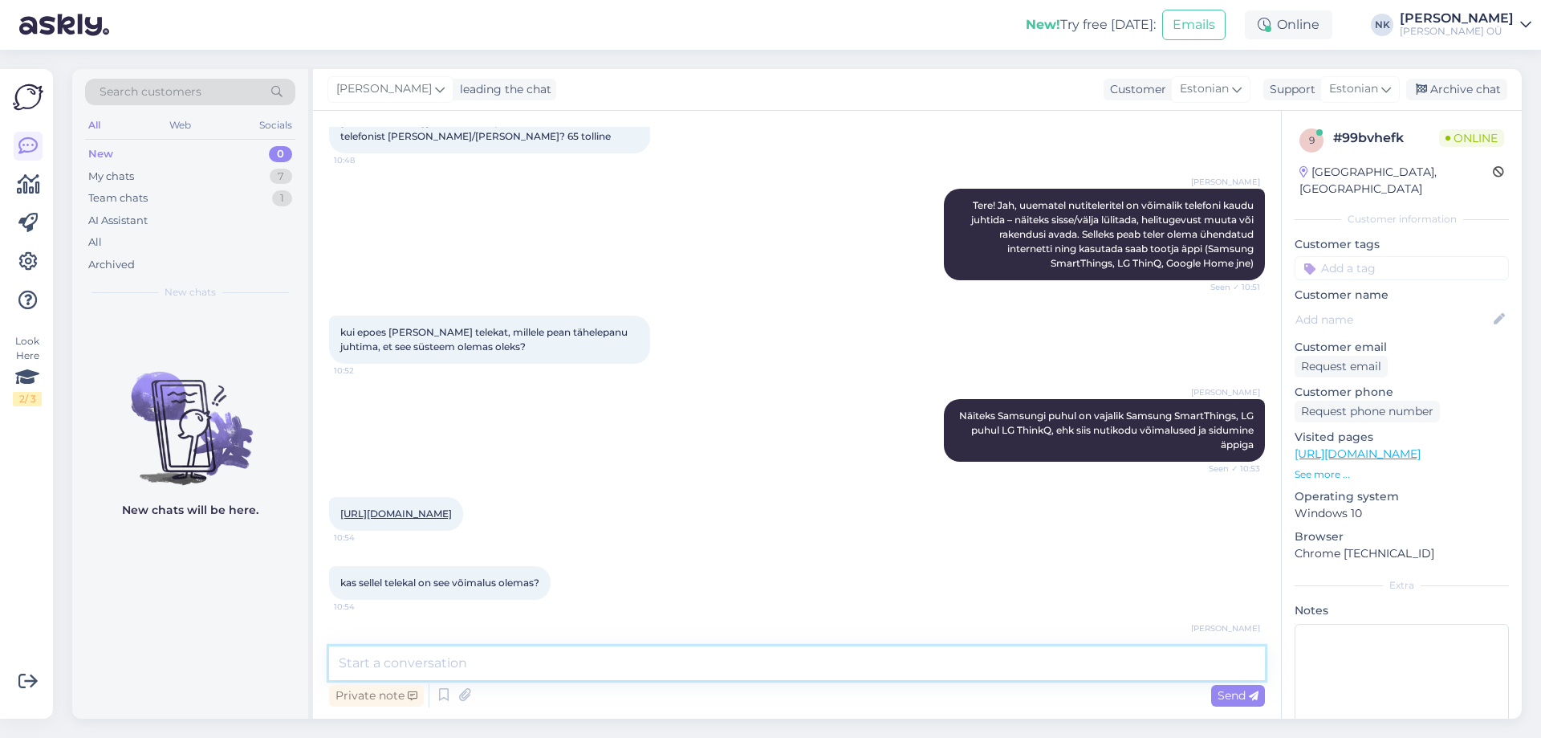
scroll to position [205, 0]
